Goal: Information Seeking & Learning: Learn about a topic

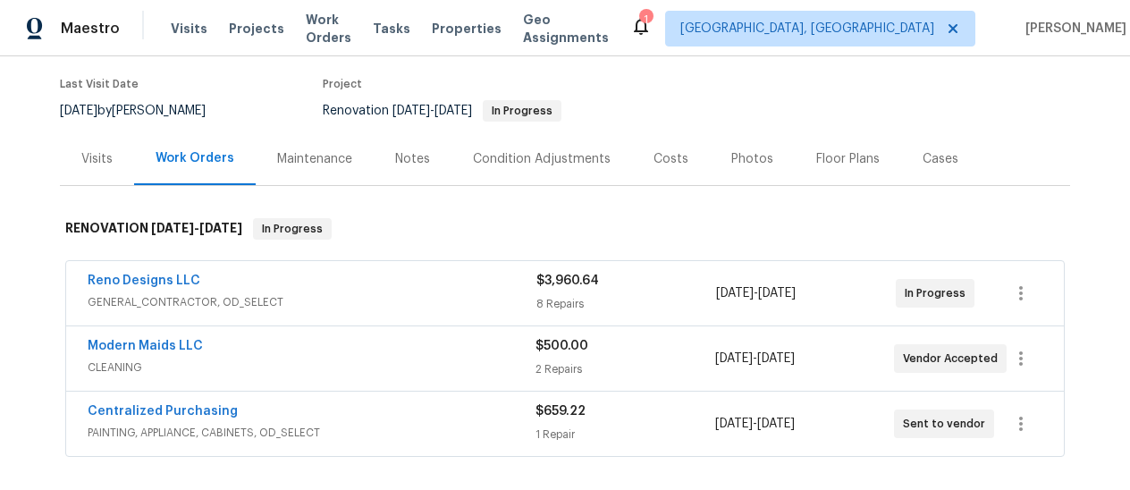
scroll to position [156, 0]
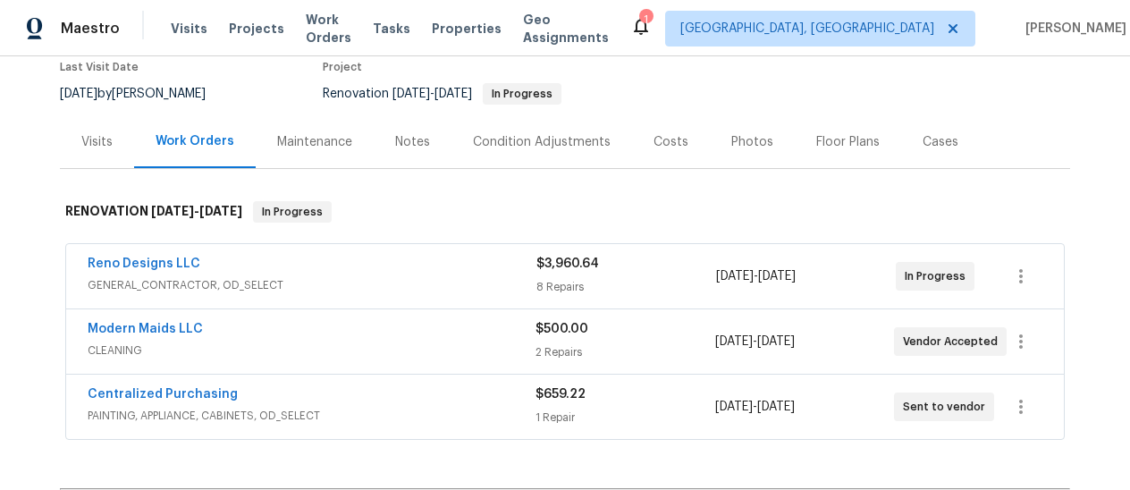
click at [65, 108] on div "Last Visit Date [DATE] by [PERSON_NAME] Project Renovation [DATE] - [DATE] In P…" at bounding box center [363, 83] width 606 height 64
click at [92, 146] on div "Visits" at bounding box center [96, 142] width 31 height 18
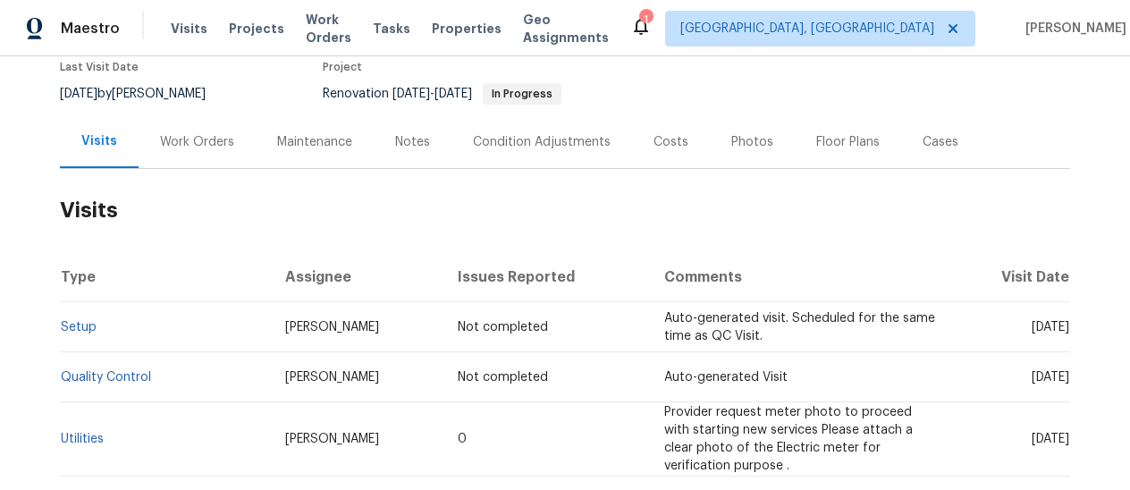
click at [92, 146] on div "Visits" at bounding box center [99, 141] width 36 height 18
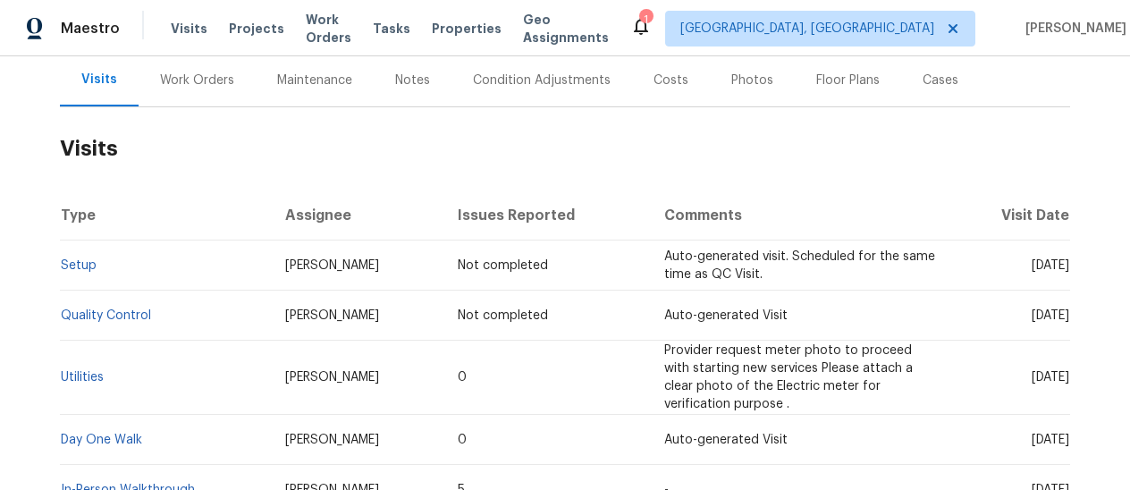
scroll to position [300, 0]
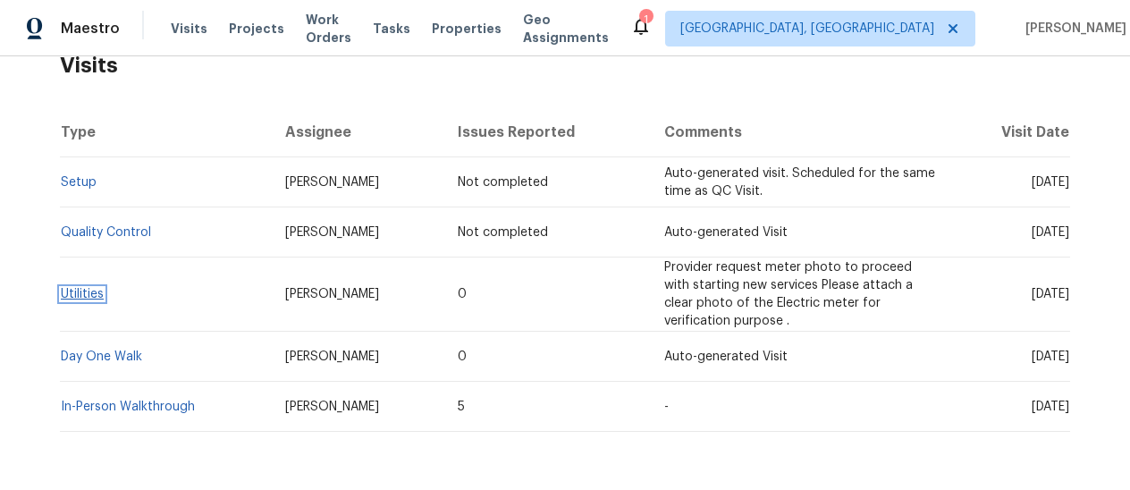
click at [82, 296] on link "Utilities" at bounding box center [82, 294] width 43 height 13
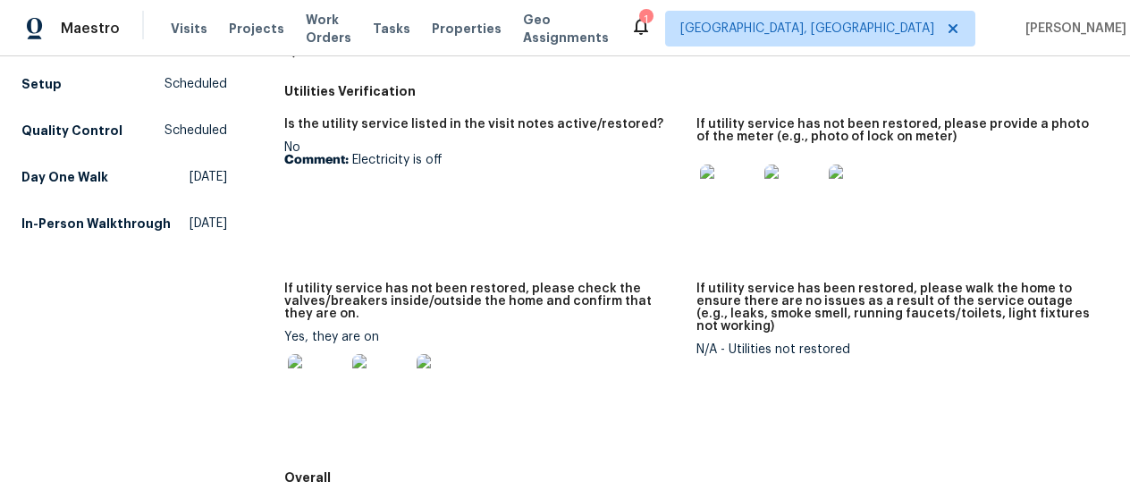
scroll to position [206, 0]
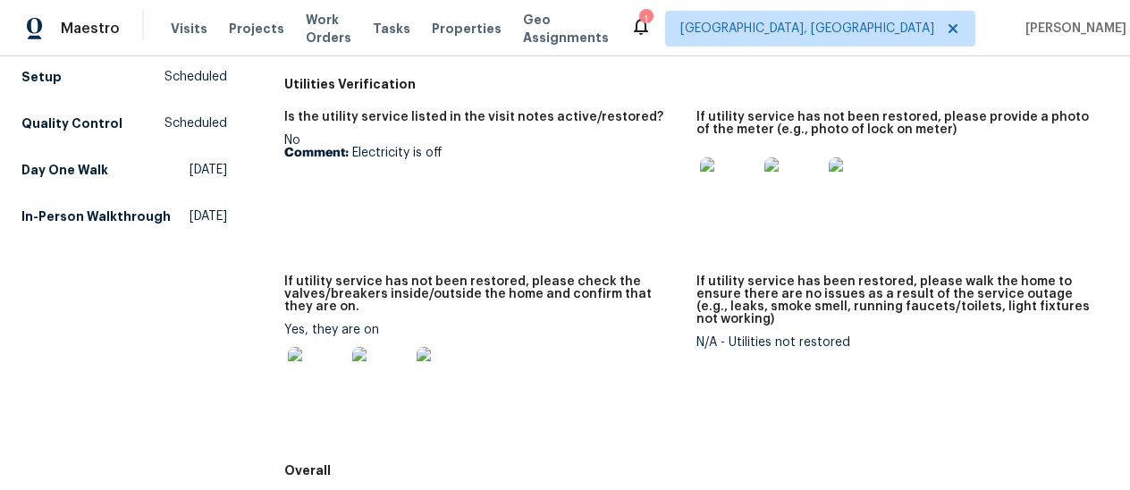
click at [319, 375] on img at bounding box center [316, 375] width 57 height 57
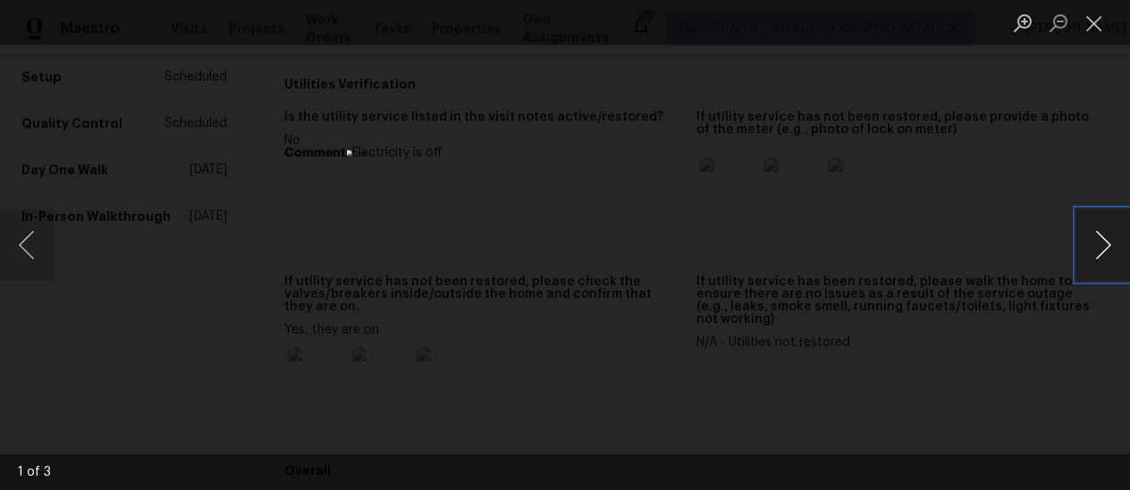
click at [1097, 247] on button "Next image" at bounding box center [1103, 244] width 54 height 71
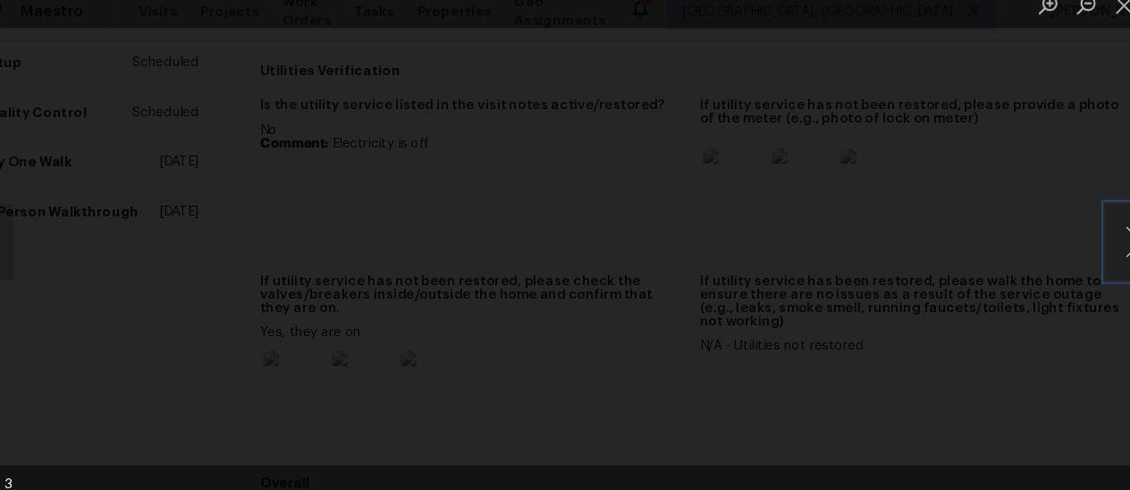
click at [569, 256] on img "Lightbox" at bounding box center [502, 193] width 924 height 400
